Goal: Information Seeking & Learning: Learn about a topic

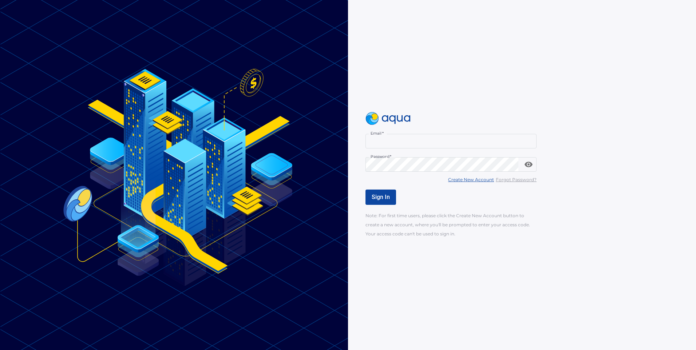
click at [406, 143] on input "Email   *" at bounding box center [451, 141] width 171 height 15
paste input "**********"
type input "**********"
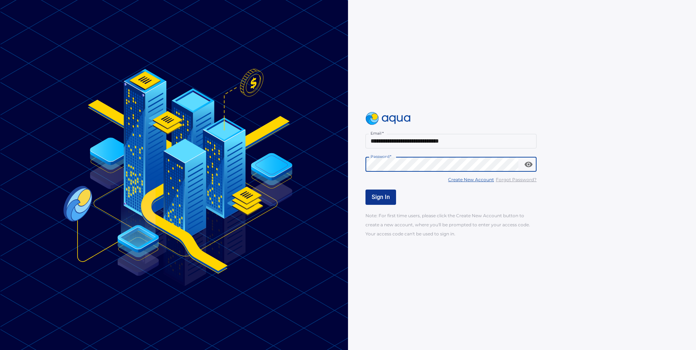
click at [392, 193] on button "Sign In" at bounding box center [381, 197] width 31 height 15
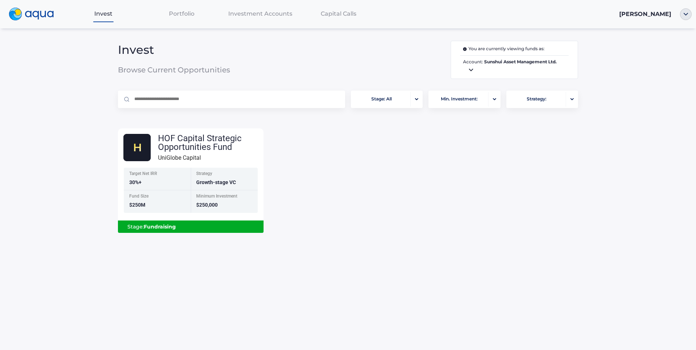
click at [475, 73] on icon at bounding box center [471, 70] width 9 height 9
click at [190, 13] on div at bounding box center [348, 175] width 696 height 350
click at [184, 18] on div "Portfolio" at bounding box center [181, 13] width 79 height 15
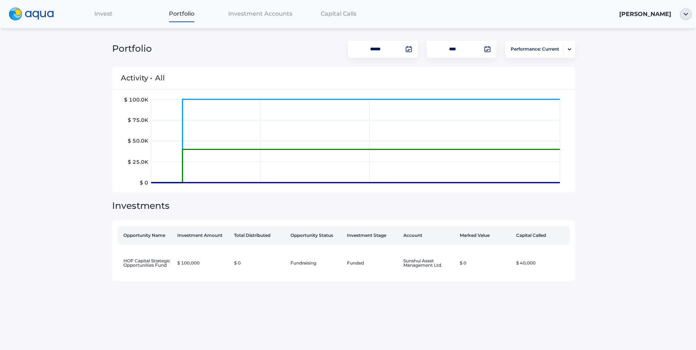
click at [263, 16] on span "Investment Accounts" at bounding box center [260, 13] width 64 height 7
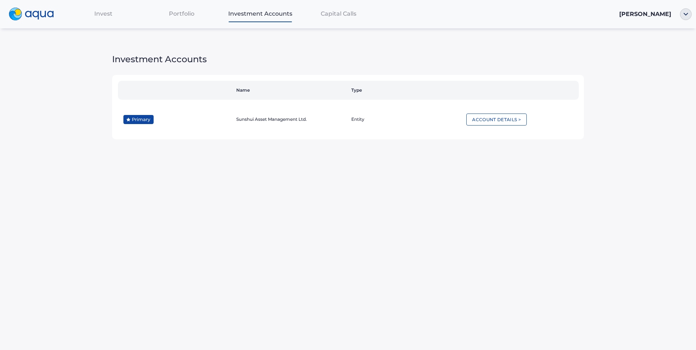
click at [173, 16] on span "Portfolio" at bounding box center [181, 13] width 25 height 7
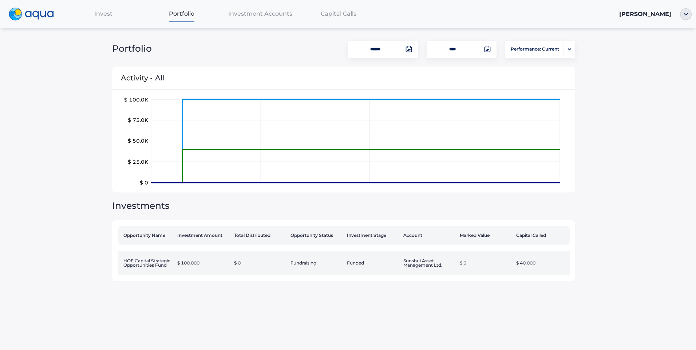
click at [160, 268] on td "HOF Capital Strategic Opportunities Fund" at bounding box center [146, 263] width 56 height 25
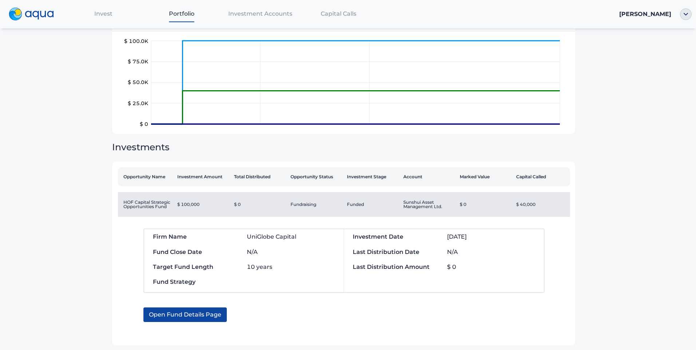
scroll to position [71, 0]
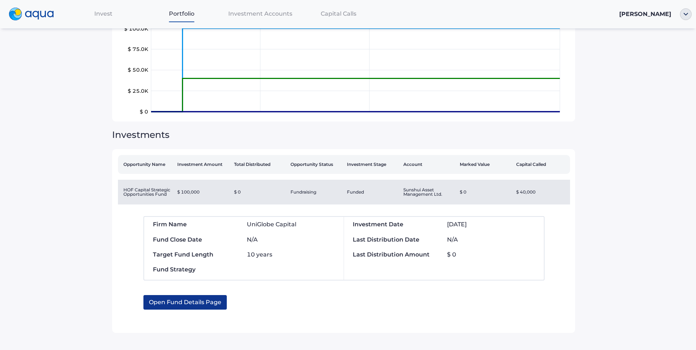
click at [196, 307] on span "Open Fund Details Page" at bounding box center [185, 302] width 72 height 15
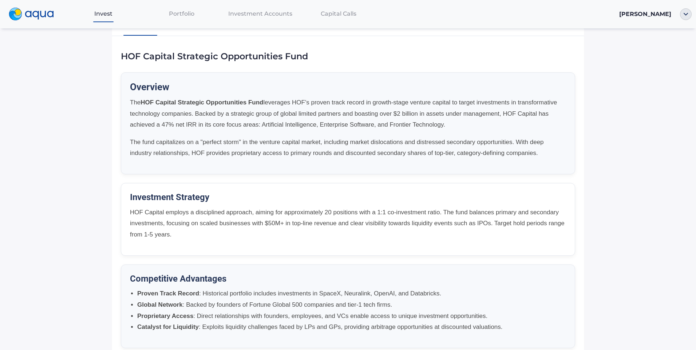
scroll to position [39, 0]
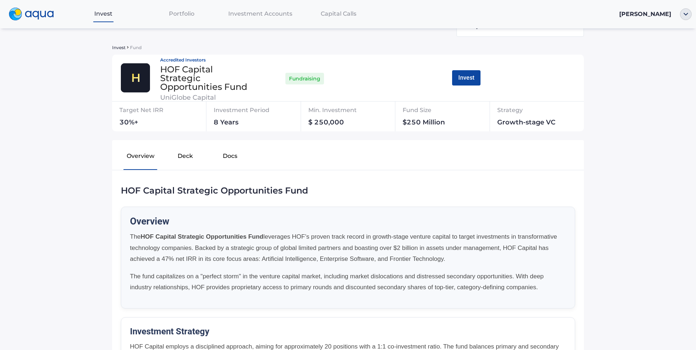
click at [223, 156] on button "Docs" at bounding box center [230, 157] width 45 height 23
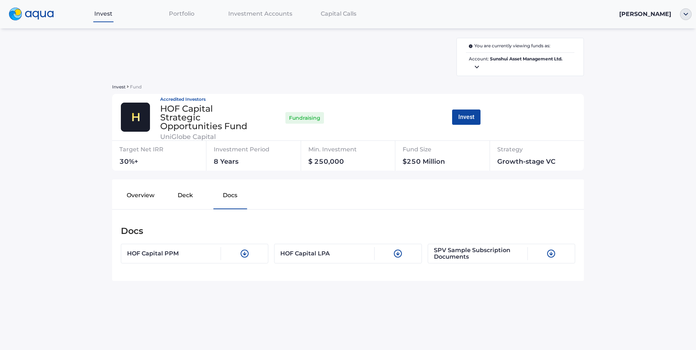
scroll to position [0, 0]
click at [181, 189] on button "Deck" at bounding box center [185, 196] width 45 height 23
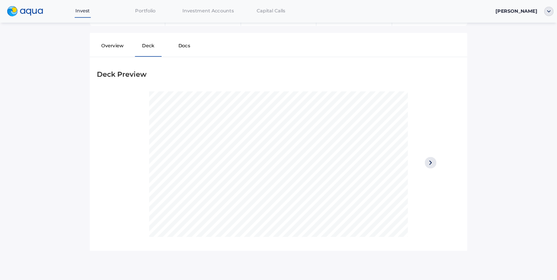
scroll to position [146, 0]
click at [539, 194] on img at bounding box center [538, 196] width 15 height 15
click at [537, 195] on img at bounding box center [538, 196] width 15 height 15
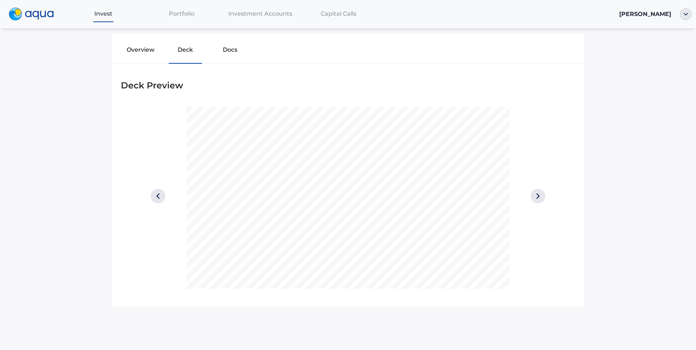
click at [537, 196] on img at bounding box center [538, 196] width 15 height 15
click at [534, 196] on img at bounding box center [538, 196] width 15 height 15
click at [534, 199] on img at bounding box center [538, 196] width 15 height 15
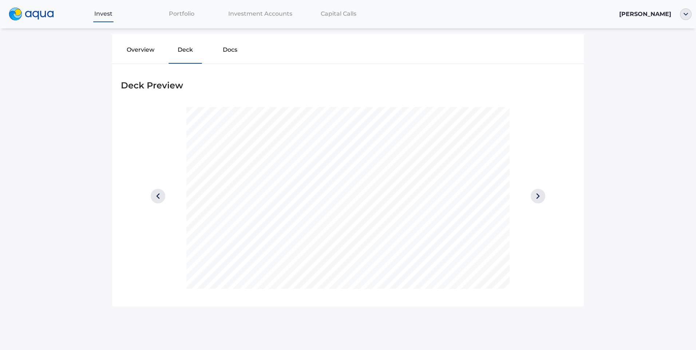
click at [534, 199] on img at bounding box center [538, 196] width 15 height 15
click at [533, 190] on div at bounding box center [538, 198] width 57 height 182
click at [532, 192] on img at bounding box center [538, 196] width 15 height 15
click at [533, 196] on img at bounding box center [538, 196] width 15 height 15
click at [532, 196] on img at bounding box center [538, 196] width 15 height 15
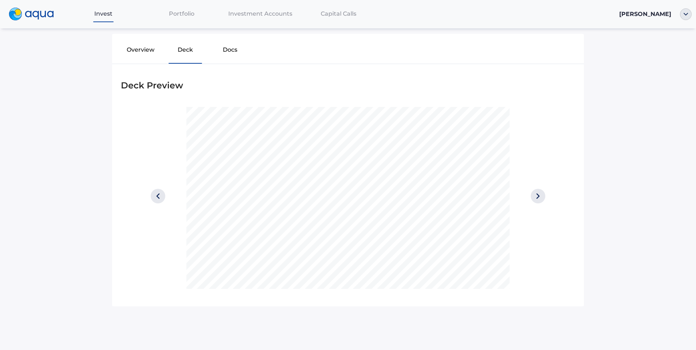
click at [532, 196] on img at bounding box center [538, 196] width 15 height 15
click at [156, 197] on img at bounding box center [158, 196] width 15 height 15
click at [532, 196] on img at bounding box center [538, 196] width 15 height 15
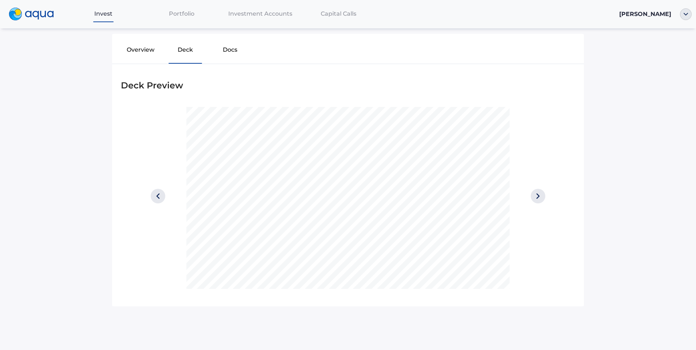
click at [532, 196] on img at bounding box center [538, 196] width 15 height 15
click at [534, 197] on img at bounding box center [538, 196] width 15 height 15
click at [534, 196] on img at bounding box center [538, 196] width 15 height 15
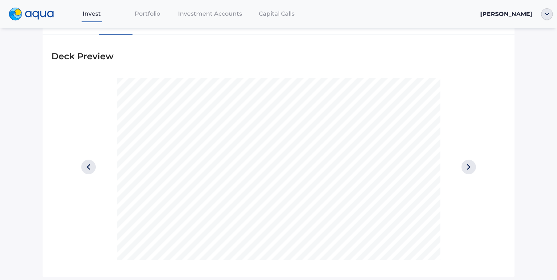
scroll to position [204, 0]
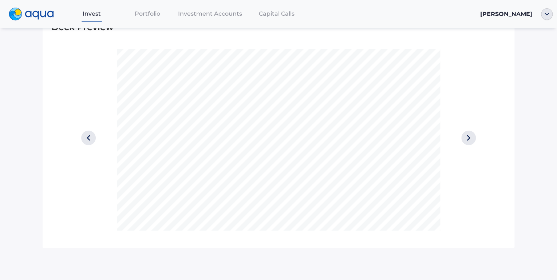
click at [461, 137] on img at bounding box center [468, 138] width 15 height 15
click at [468, 137] on img at bounding box center [468, 138] width 15 height 15
click at [465, 138] on img at bounding box center [468, 138] width 15 height 15
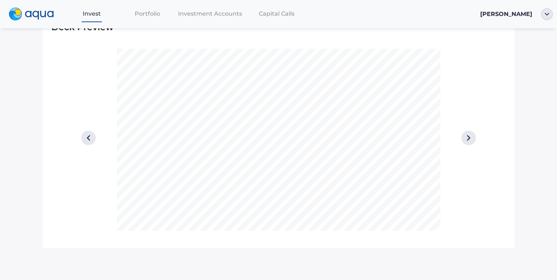
click at [476, 139] on div at bounding box center [468, 140] width 57 height 182
click at [469, 138] on img at bounding box center [468, 138] width 15 height 15
click at [467, 138] on img at bounding box center [468, 138] width 15 height 15
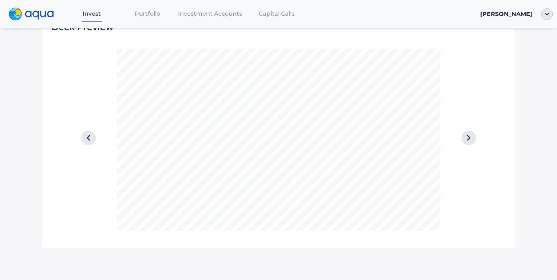
click at [467, 138] on img at bounding box center [468, 138] width 15 height 15
click at [94, 134] on div at bounding box center [88, 140] width 57 height 182
click at [101, 145] on div at bounding box center [88, 140] width 57 height 182
click at [96, 142] on div at bounding box center [88, 140] width 57 height 182
click at [85, 137] on img at bounding box center [88, 138] width 15 height 15
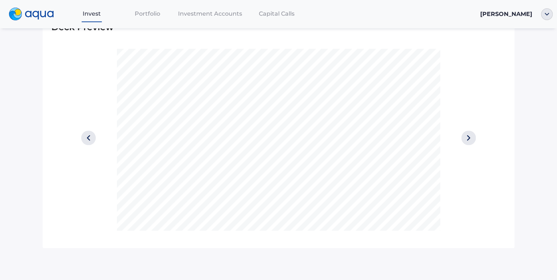
click at [467, 136] on img at bounding box center [468, 138] width 15 height 15
click at [467, 136] on div at bounding box center [468, 140] width 57 height 182
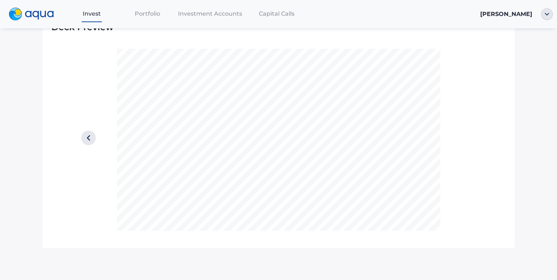
click at [467, 136] on div at bounding box center [468, 140] width 57 height 182
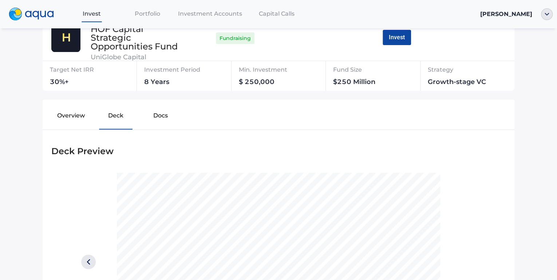
scroll to position [70, 0]
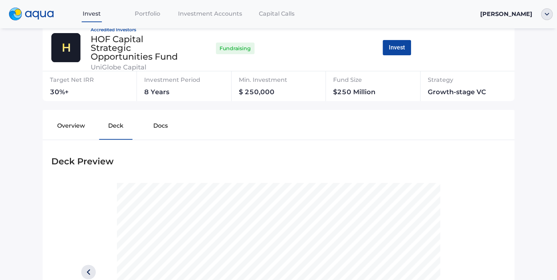
click at [68, 131] on button "Overview" at bounding box center [70, 127] width 45 height 23
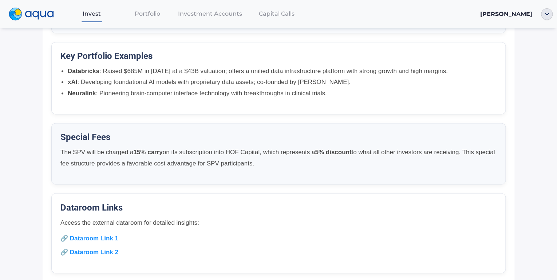
scroll to position [507, 0]
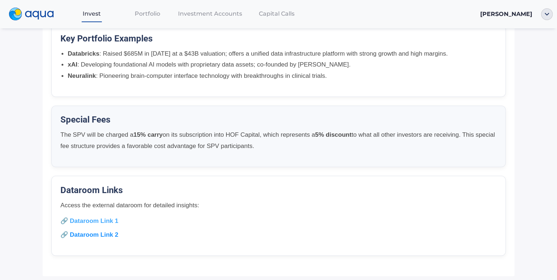
click at [88, 219] on link "🔗 Dataroom Link 1" at bounding box center [89, 220] width 58 height 7
click at [94, 236] on link "🔗 Dataroom Link 2" at bounding box center [89, 234] width 58 height 7
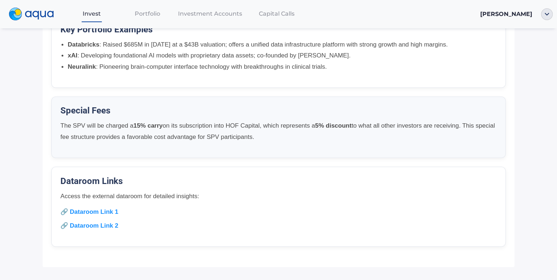
scroll to position [487, 0]
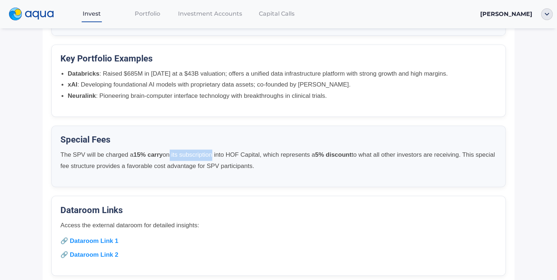
click at [224, 154] on p "The SPV will be charged a 15% carry on its subscription into HOF Capital, which…" at bounding box center [278, 161] width 436 height 22
drag, startPoint x: 224, startPoint y: 154, endPoint x: 193, endPoint y: 171, distance: 35.2
click at [194, 170] on p "The SPV will be charged a 15% carry on its subscription into HOF Capital, which…" at bounding box center [278, 161] width 436 height 22
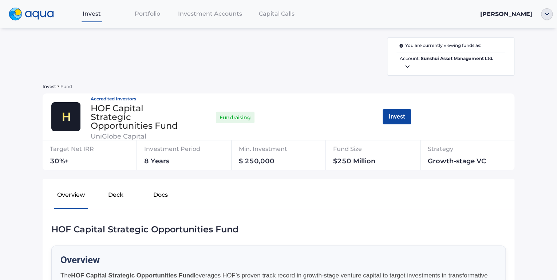
scroll to position [0, 0]
click at [112, 200] on button "Deck" at bounding box center [115, 196] width 45 height 23
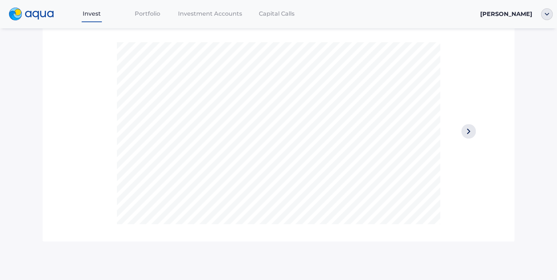
scroll to position [215, 0]
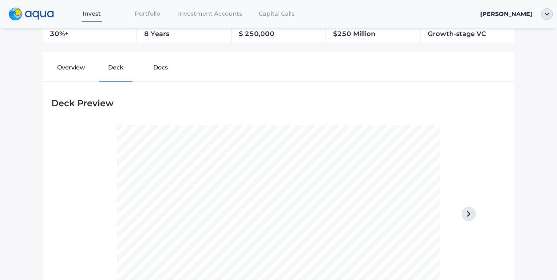
click at [156, 73] on button "Docs" at bounding box center [160, 69] width 45 height 23
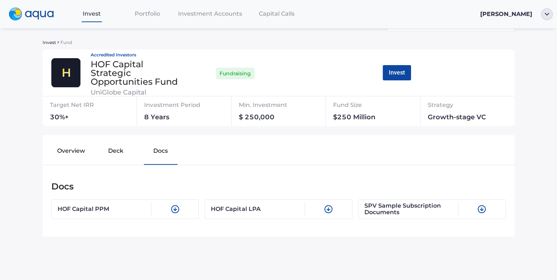
scroll to position [44, 0]
click at [234, 17] on div "Investment Accounts" at bounding box center [210, 13] width 70 height 15
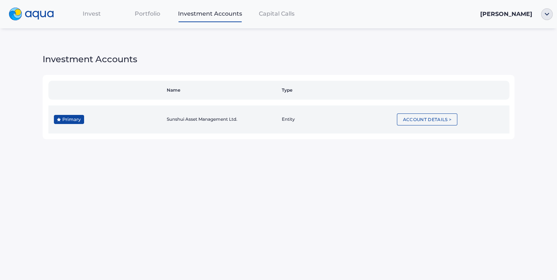
click at [420, 128] on td "Account Details >" at bounding box center [451, 120] width 115 height 28
click at [421, 120] on button "Account Details >" at bounding box center [427, 120] width 60 height 12
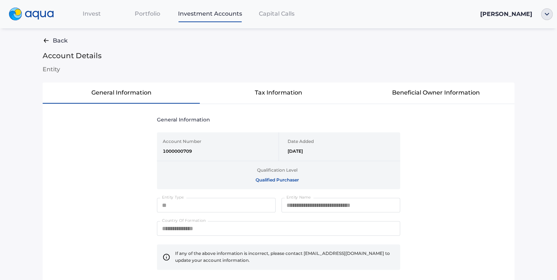
scroll to position [1, 0]
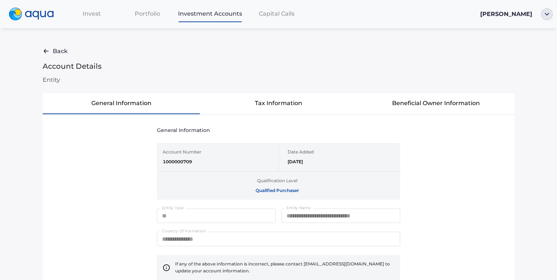
click at [144, 17] on span "Portfolio" at bounding box center [147, 13] width 25 height 7
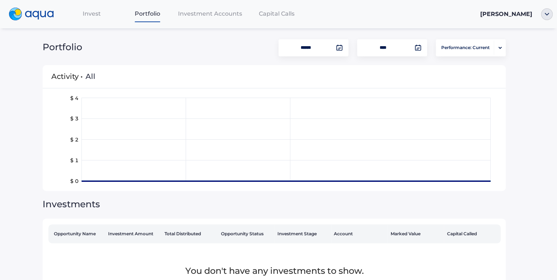
click at [103, 17] on div "Invest" at bounding box center [92, 13] width 56 height 15
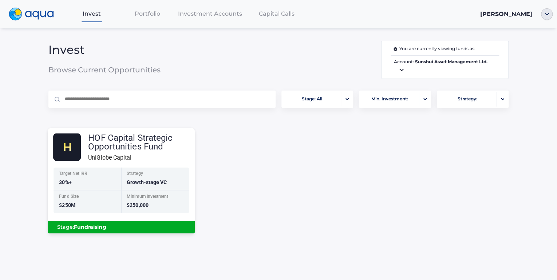
click at [144, 144] on div "HOF Capital Strategic Opportunities Fund" at bounding box center [141, 141] width 107 height 17
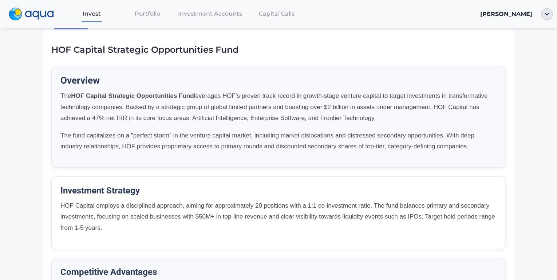
scroll to position [233, 0]
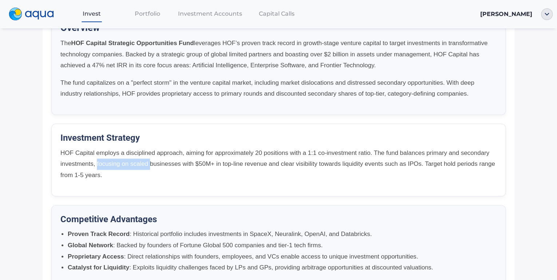
drag, startPoint x: 75, startPoint y: 167, endPoint x: 128, endPoint y: 169, distance: 53.6
click at [128, 169] on p "HOF Capital employs a disciplined approach, aiming for approximately 20 positio…" at bounding box center [278, 165] width 436 height 34
drag, startPoint x: 128, startPoint y: 169, endPoint x: 119, endPoint y: 185, distance: 18.6
click at [119, 185] on div "Investment Strategy HOF Capital employs a disciplined approach, aiming for appr…" at bounding box center [278, 160] width 455 height 73
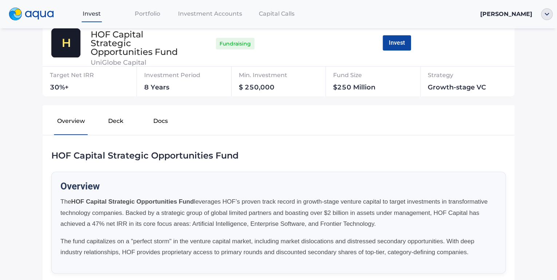
scroll to position [58, 0]
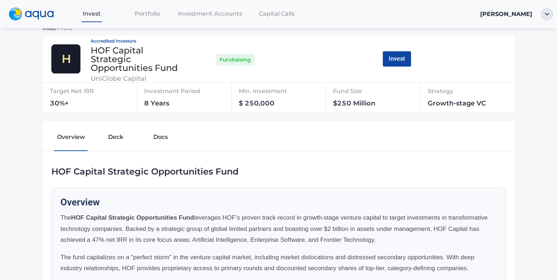
click at [108, 140] on button "Deck" at bounding box center [115, 138] width 45 height 23
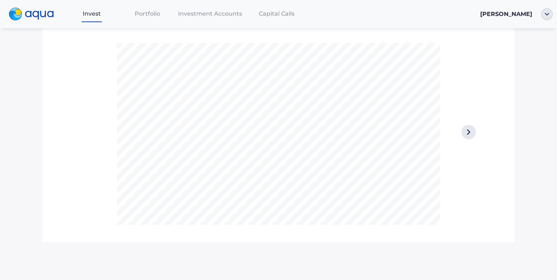
scroll to position [215, 0]
click at [461, 125] on img at bounding box center [468, 126] width 15 height 15
click at [462, 126] on img at bounding box center [468, 126] width 15 height 15
click at [464, 127] on img at bounding box center [468, 126] width 15 height 15
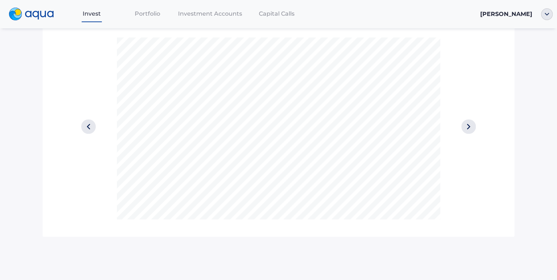
click at [465, 128] on img at bounding box center [468, 126] width 15 height 15
click at [468, 128] on img at bounding box center [468, 126] width 15 height 15
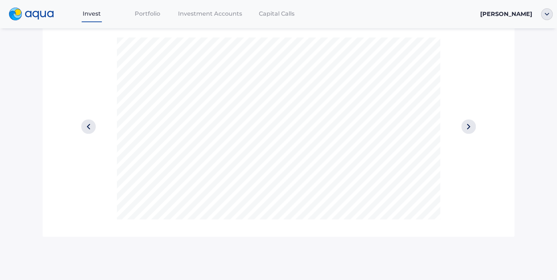
click at [468, 128] on img at bounding box center [468, 126] width 15 height 15
click at [466, 127] on img at bounding box center [468, 126] width 15 height 15
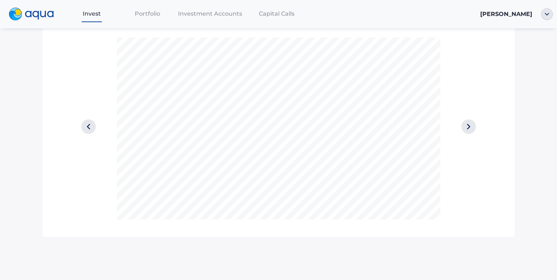
click at [466, 127] on img at bounding box center [468, 126] width 15 height 15
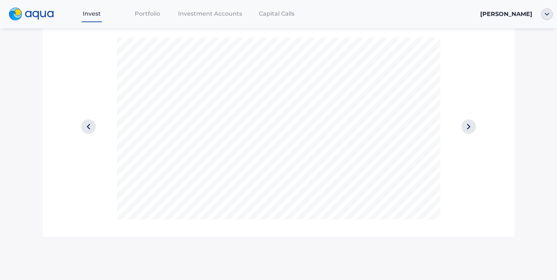
click at [466, 127] on img at bounding box center [468, 126] width 15 height 15
click at [468, 129] on img at bounding box center [468, 126] width 15 height 15
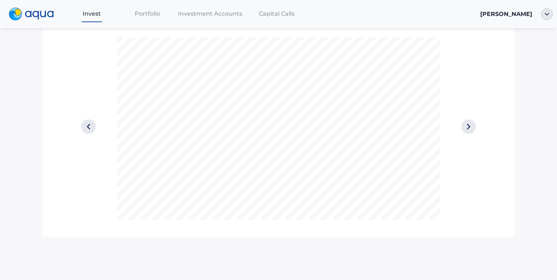
click at [468, 129] on img at bounding box center [468, 126] width 15 height 15
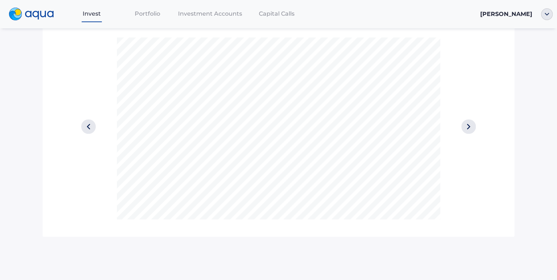
click at [468, 129] on img at bounding box center [468, 126] width 15 height 15
click at [92, 129] on img at bounding box center [88, 126] width 15 height 15
click at [464, 129] on img at bounding box center [468, 126] width 15 height 15
click at [464, 130] on img at bounding box center [468, 126] width 15 height 15
drag, startPoint x: 460, startPoint y: 133, endPoint x: 459, endPoint y: 137, distance: 4.2
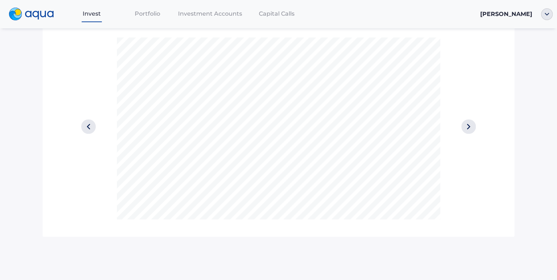
click at [461, 133] on img at bounding box center [468, 126] width 15 height 15
click at [143, 11] on span "Portfolio" at bounding box center [147, 13] width 25 height 7
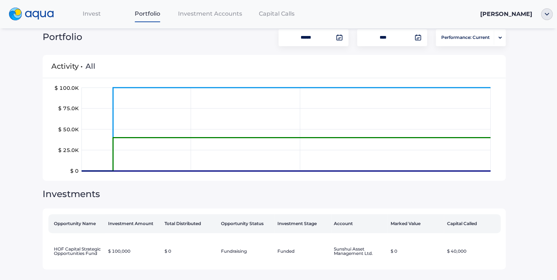
scroll to position [18, 0]
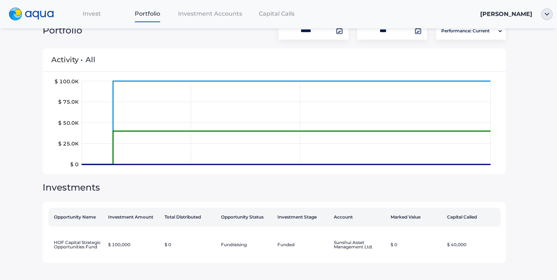
click at [208, 17] on div "Investment Accounts" at bounding box center [210, 13] width 70 height 15
